Goal: Transaction & Acquisition: Purchase product/service

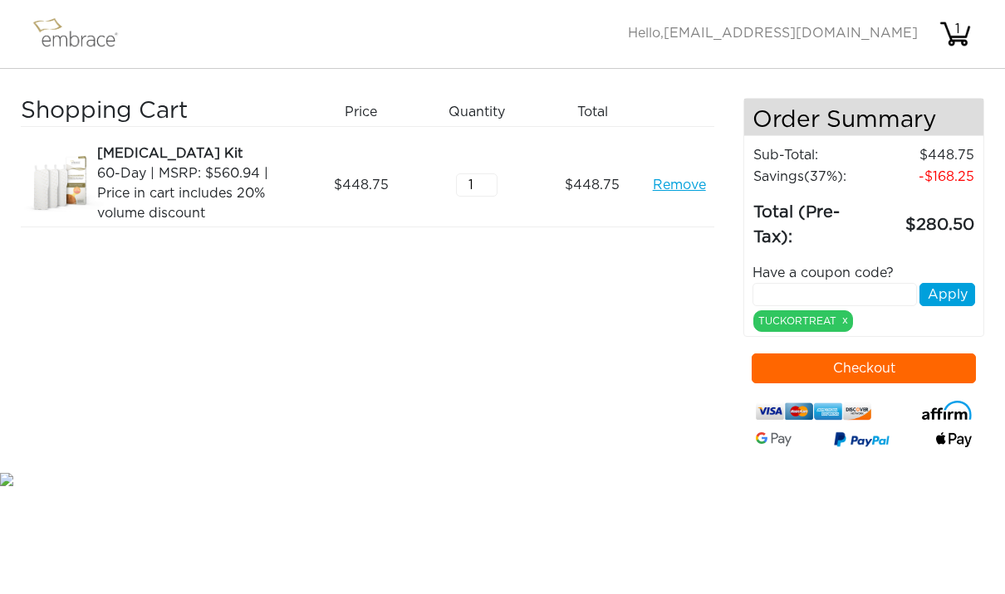
click at [830, 294] on input "text" at bounding box center [834, 294] width 164 height 23
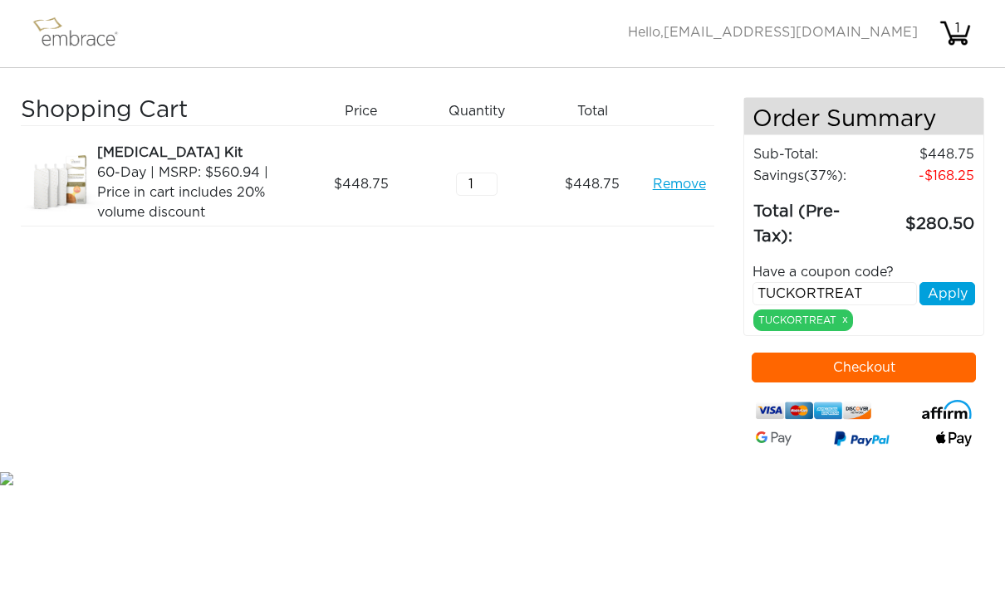
type input "TUCKORTREAT"
click at [863, 372] on button "Checkout" at bounding box center [863, 369] width 224 height 30
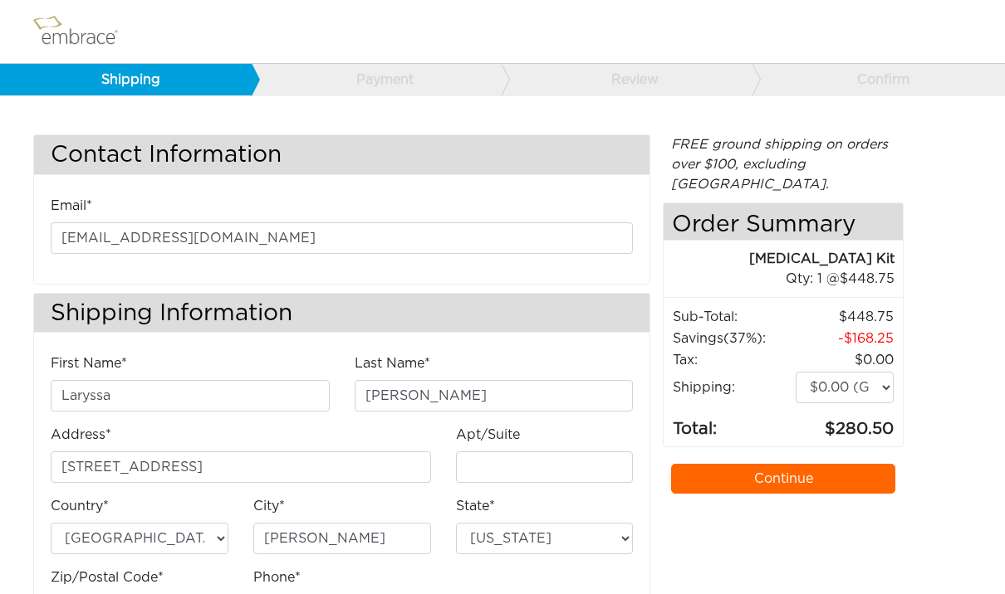
select select "MO"
click at [790, 464] on link "Continue" at bounding box center [783, 479] width 224 height 30
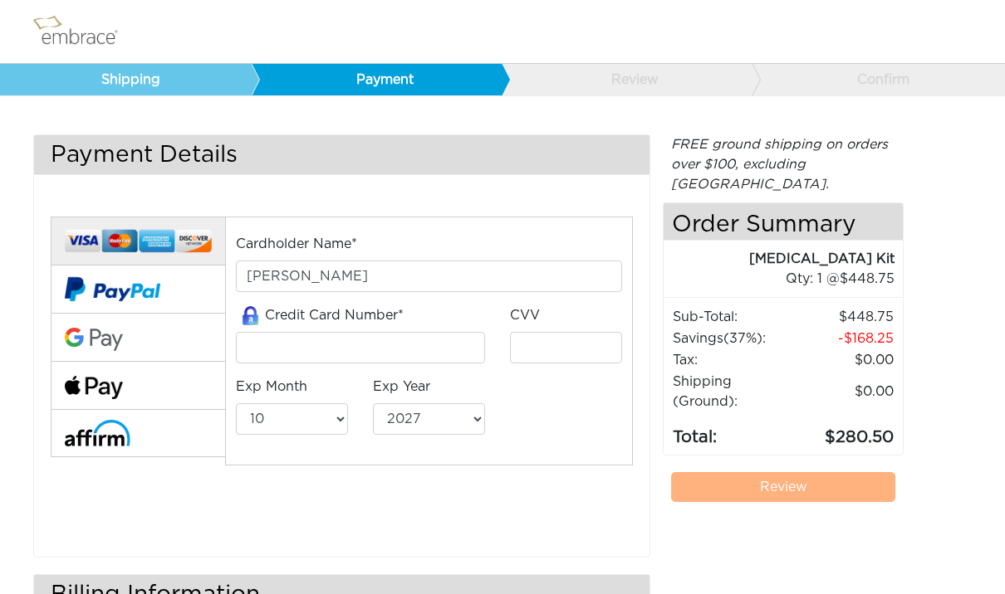
select select "10"
select select "2027"
click at [115, 376] on img at bounding box center [94, 388] width 58 height 24
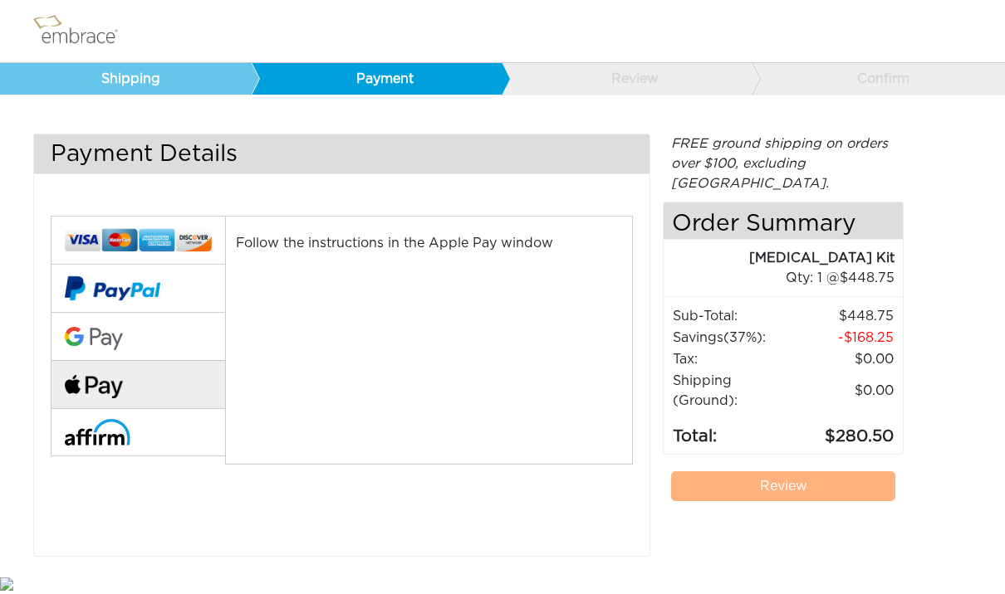
click at [112, 377] on img at bounding box center [94, 388] width 58 height 24
click at [560, 382] on div "Follow the instructions in the Apple Pay window" at bounding box center [429, 341] width 408 height 249
click at [149, 236] on img at bounding box center [138, 241] width 147 height 31
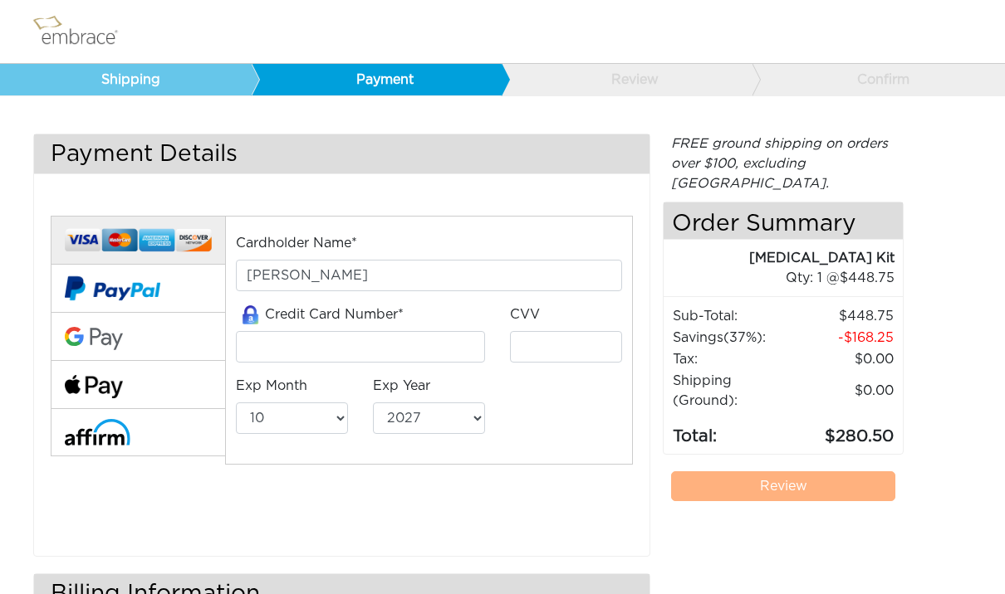
click at [102, 379] on img at bounding box center [94, 387] width 58 height 24
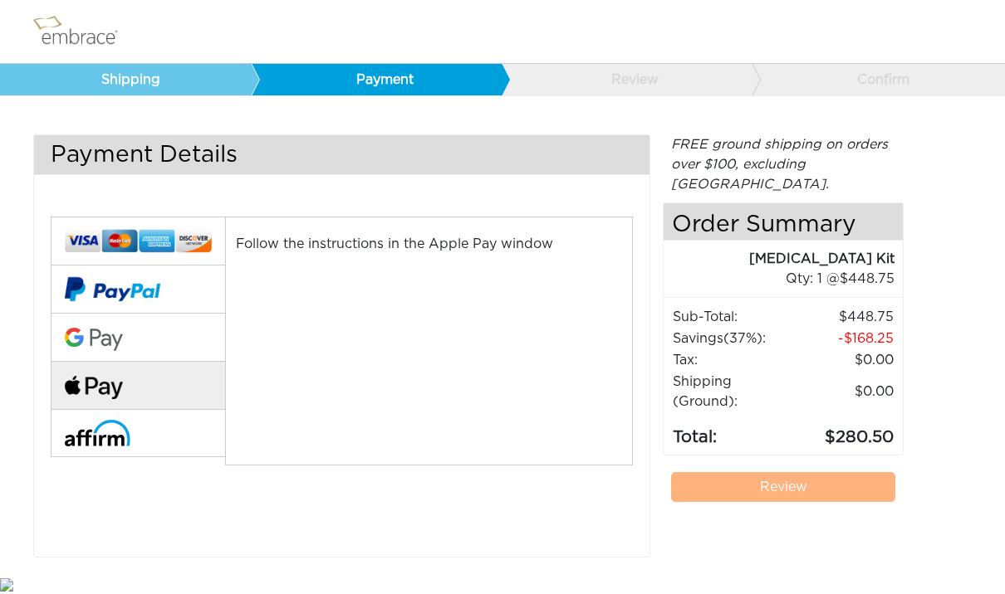
scroll to position [0, 0]
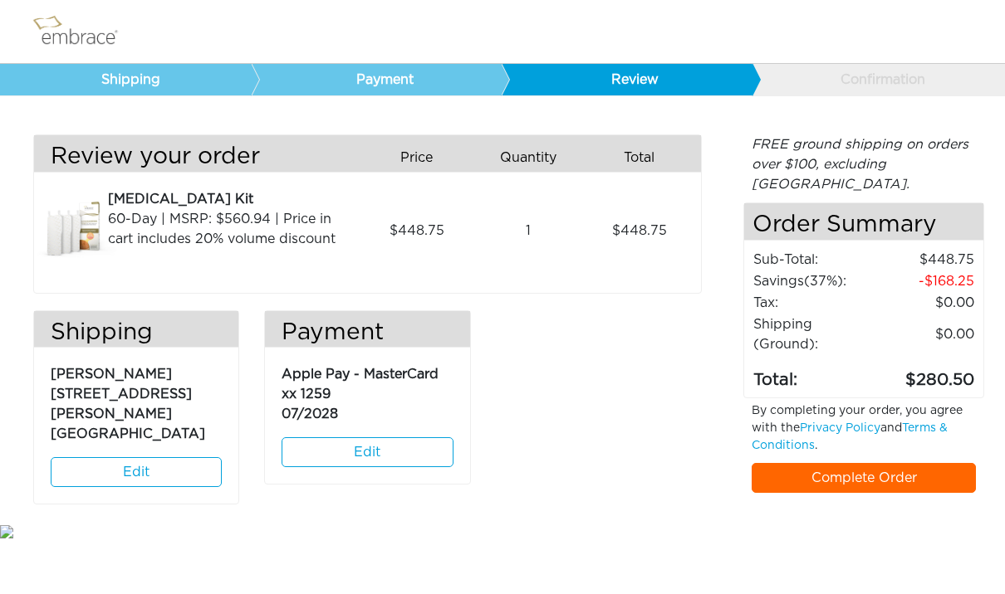
click at [874, 463] on link "Complete Order" at bounding box center [863, 478] width 224 height 30
